Goal: Task Accomplishment & Management: Use online tool/utility

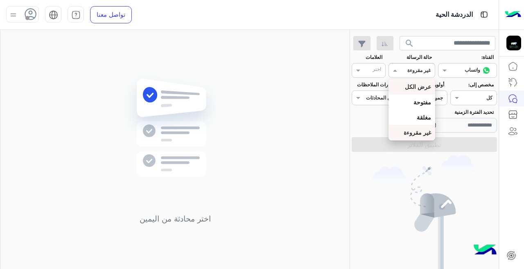
click at [422, 88] on b "عرض الكل" at bounding box center [418, 86] width 26 height 7
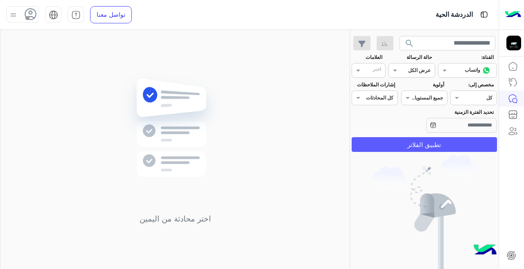
click at [424, 145] on button "تطبيق الفلاتر" at bounding box center [423, 144] width 145 height 15
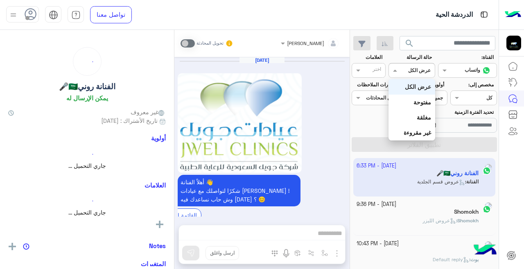
click at [403, 68] on div at bounding box center [411, 69] width 45 height 8
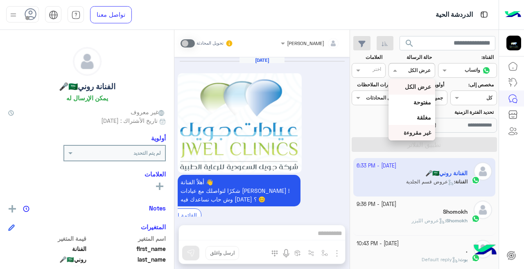
scroll to position [361, 0]
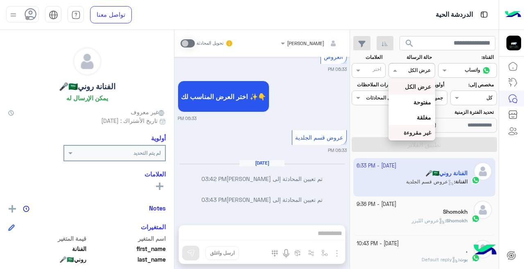
click at [413, 134] on b "غير مقروءة" at bounding box center [416, 132] width 27 height 7
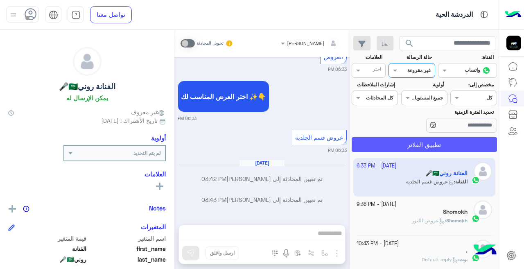
click at [414, 149] on button "تطبيق الفلاتر" at bounding box center [423, 144] width 145 height 15
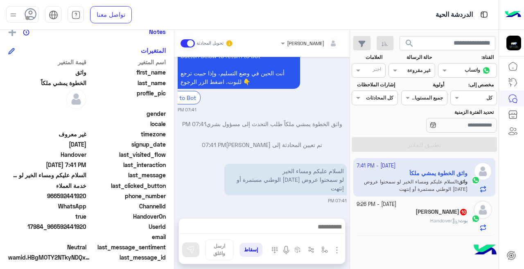
scroll to position [177, 0]
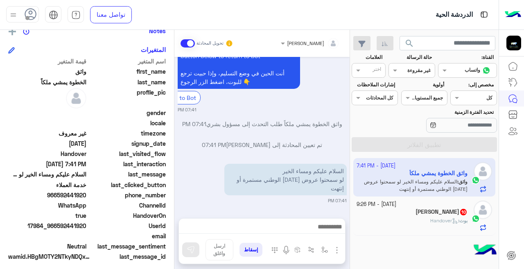
click at [382, 214] on div "[PERSON_NAME] 10" at bounding box center [411, 212] width 111 height 9
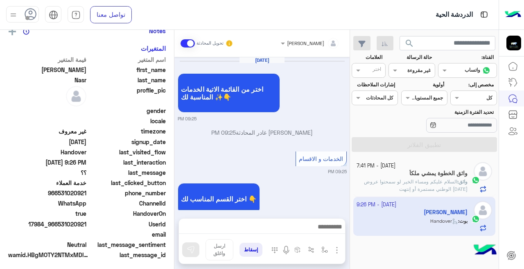
scroll to position [296, 0]
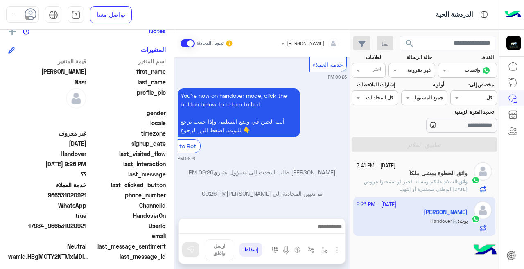
drag, startPoint x: 174, startPoint y: 177, endPoint x: 175, endPoint y: 155, distance: 22.1
click at [175, 155] on mat-drawer-container "ريمان [PERSON_NAME] تحويل المحادثة [DATE] اختر من القائمة الاتية الخدمات المناس…" at bounding box center [174, 151] width 349 height 242
click at [117, 109] on span "gender" at bounding box center [127, 112] width 78 height 9
click at [370, 211] on app-inbox-user "[DATE] - 9:26 PM [PERSON_NAME] : Handover" at bounding box center [424, 216] width 142 height 38
click at [380, 184] on span "السلام عليكم ومساء الخير لو سمحتوا عروض [DATE] الوطني مستمرة أو إنتهت" at bounding box center [415, 184] width 103 height 13
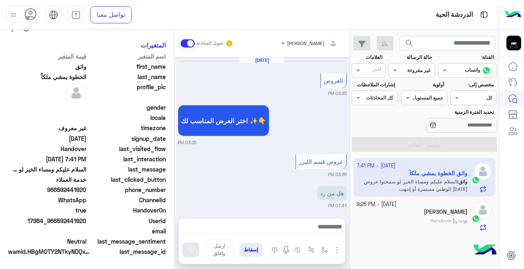
scroll to position [289, 0]
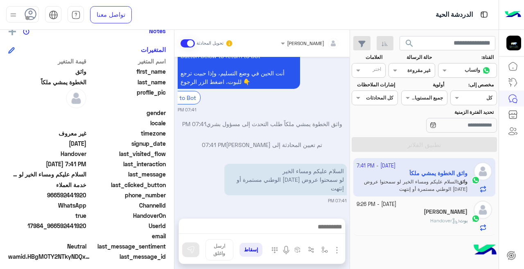
click at [396, 208] on small "[DATE] - 9:26 PM" at bounding box center [376, 204] width 40 height 8
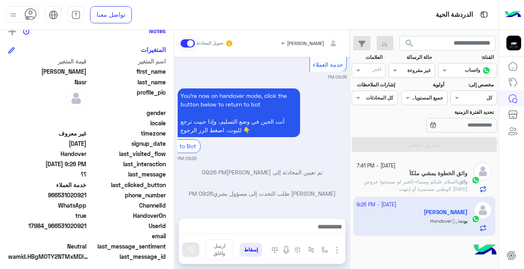
scroll to position [677, 0]
drag, startPoint x: 174, startPoint y: 197, endPoint x: 174, endPoint y: 187, distance: 9.4
click at [174, 187] on mat-drawer-container "ريمان [PERSON_NAME] تحويل المحادثة [DATE] القائمة الرئيسية 07:04 PM اختر من الق…" at bounding box center [174, 151] width 349 height 242
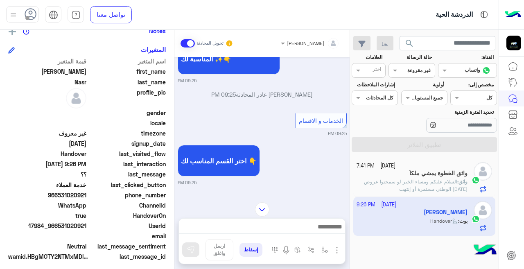
scroll to position [317, 0]
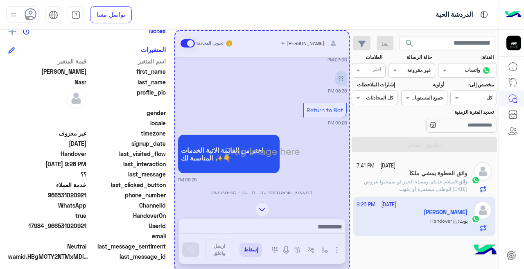
click at [240, 186] on div "Drag Image here" at bounding box center [261, 151] width 175 height 242
click at [262, 206] on div "Drag Image here" at bounding box center [261, 151] width 175 height 242
click at [15, 69] on span "[PERSON_NAME]" at bounding box center [47, 71] width 78 height 9
click at [417, 70] on input "text" at bounding box center [421, 69] width 19 height 7
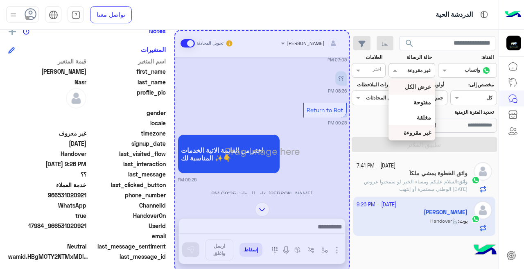
click at [414, 86] on b "عرض الكل" at bounding box center [418, 86] width 26 height 7
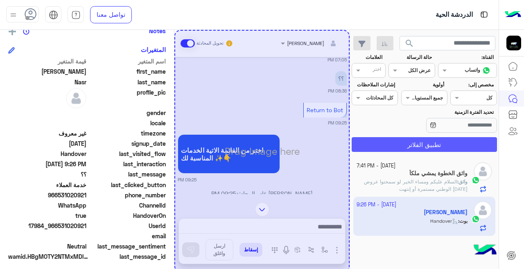
click at [418, 142] on button "تطبيق الفلاتر" at bounding box center [423, 144] width 145 height 15
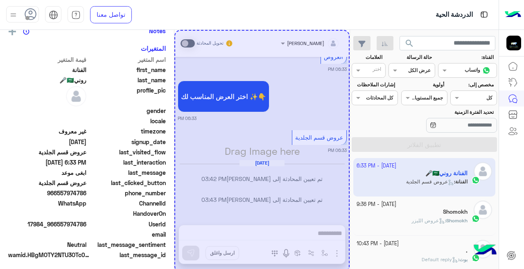
scroll to position [361, 0]
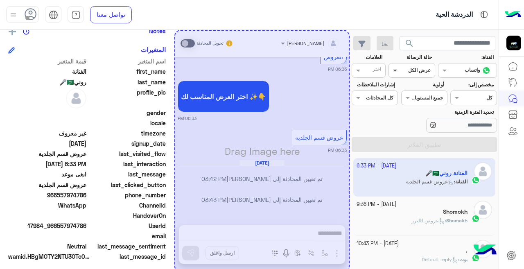
click at [389, 69] on span at bounding box center [394, 70] width 10 height 9
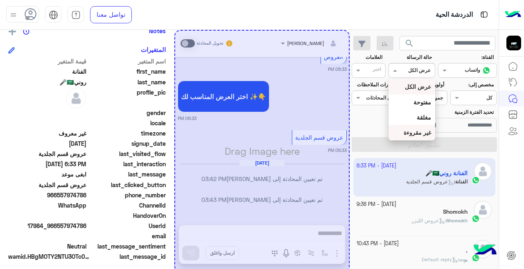
click at [418, 133] on b "غير مقروءة" at bounding box center [416, 132] width 27 height 7
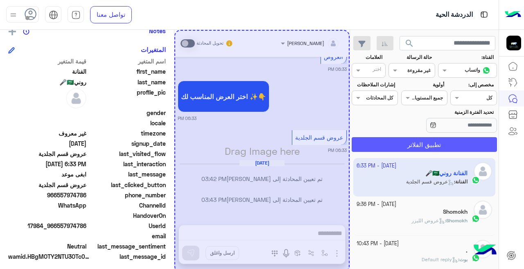
click at [425, 143] on button "تطبيق الفلاتر" at bounding box center [423, 144] width 145 height 15
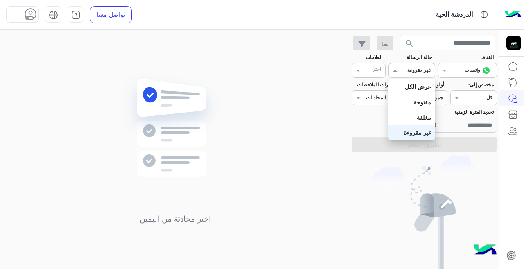
click at [410, 69] on div at bounding box center [411, 69] width 45 height 8
click at [424, 132] on b "غير مقروءة" at bounding box center [416, 132] width 27 height 7
click at [403, 71] on div at bounding box center [411, 69] width 45 height 8
click at [420, 92] on div "عرض الكل" at bounding box center [411, 86] width 46 height 15
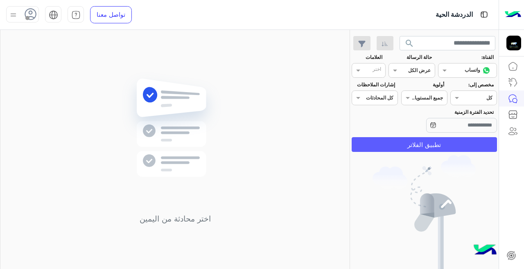
click at [412, 139] on button "تطبيق الفلاتر" at bounding box center [423, 144] width 145 height 15
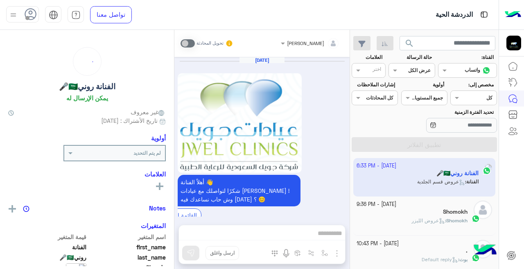
scroll to position [361, 0]
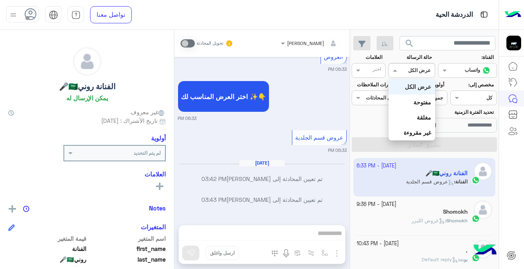
click at [407, 74] on div "القناه عرض الكل" at bounding box center [416, 70] width 35 height 7
click at [414, 130] on b "غير مقروءة" at bounding box center [416, 132] width 27 height 7
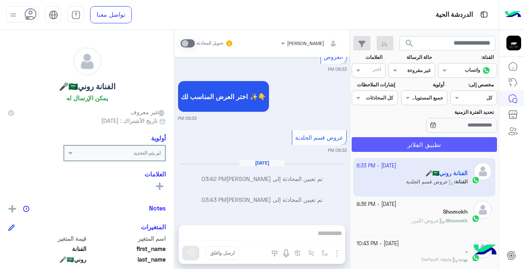
click at [395, 142] on button "تطبيق الفلاتر" at bounding box center [423, 144] width 145 height 15
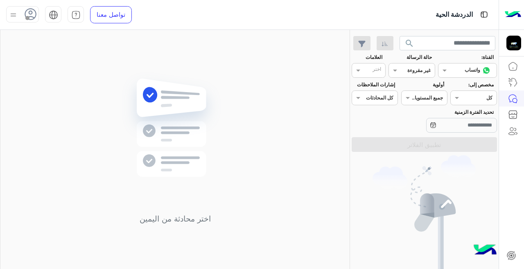
click at [265, 148] on div "اختر محادثة من اليمين" at bounding box center [174, 151] width 349 height 242
